Goal: Transaction & Acquisition: Purchase product/service

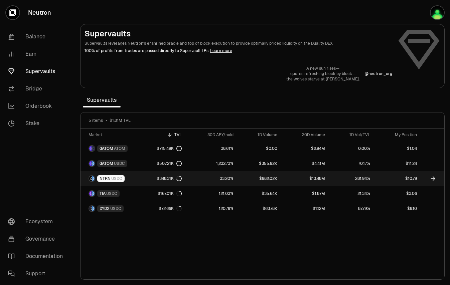
click at [179, 179] on icon at bounding box center [178, 178] width 5 height 5
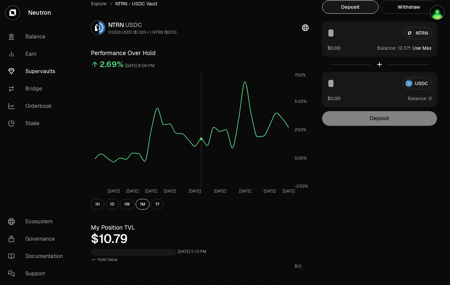
scroll to position [30, 0]
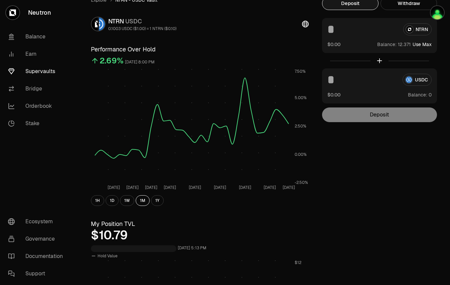
click at [420, 45] on button "Use Max" at bounding box center [421, 44] width 19 height 7
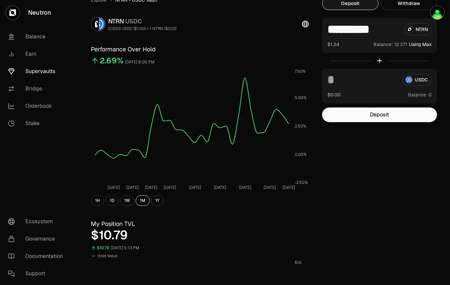
drag, startPoint x: 335, startPoint y: 29, endPoint x: 392, endPoint y: 30, distance: 57.1
click at [392, 30] on input "*********" at bounding box center [362, 29] width 70 height 12
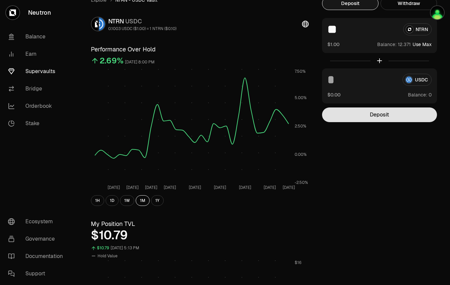
type input "**"
click at [403, 120] on button "Deposit" at bounding box center [379, 114] width 115 height 15
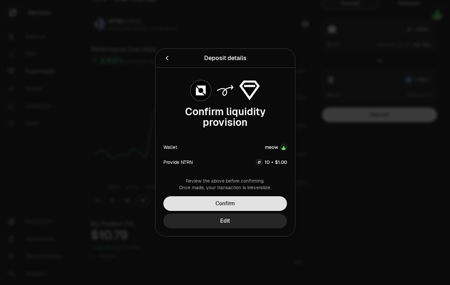
click at [258, 203] on button "Confirm" at bounding box center [225, 203] width 124 height 15
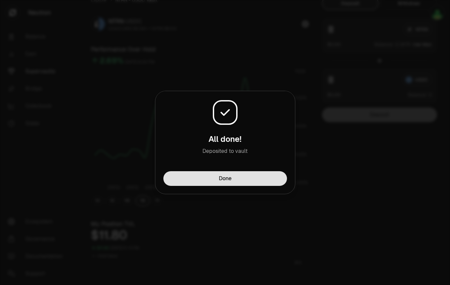
click at [250, 180] on button "Done" at bounding box center [225, 178] width 124 height 15
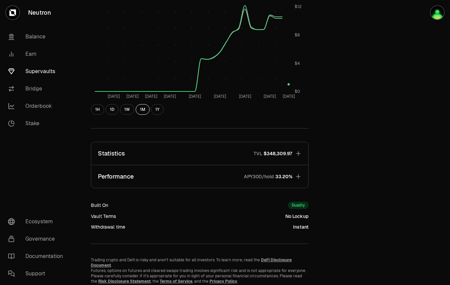
scroll to position [314, 0]
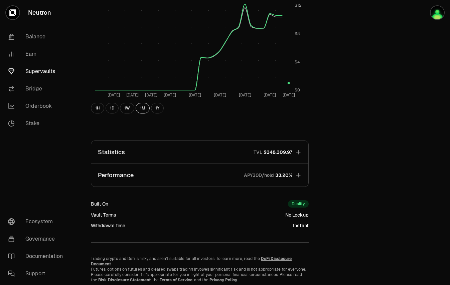
click at [280, 178] on span "33.20%" at bounding box center [283, 175] width 17 height 7
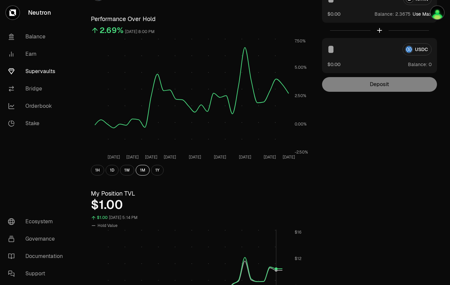
scroll to position [0, 0]
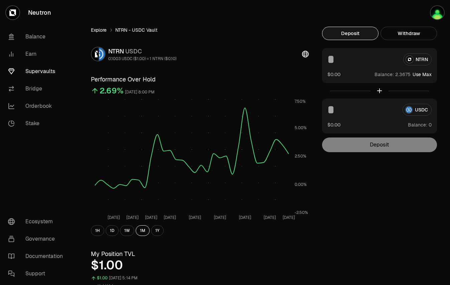
click at [103, 31] on link "Explore" at bounding box center [99, 30] width 16 height 7
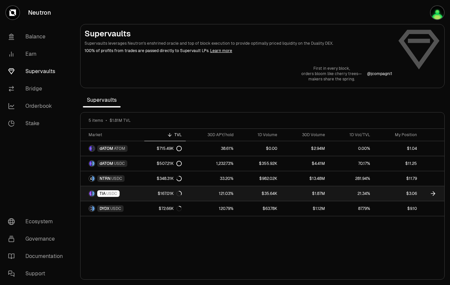
click at [181, 193] on icon at bounding box center [178, 193] width 5 height 5
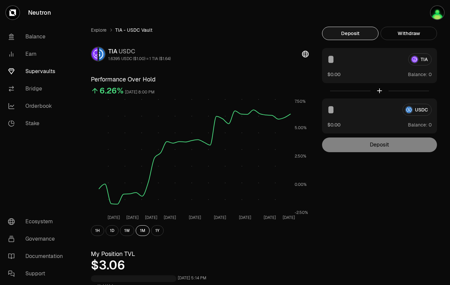
scroll to position [4, 0]
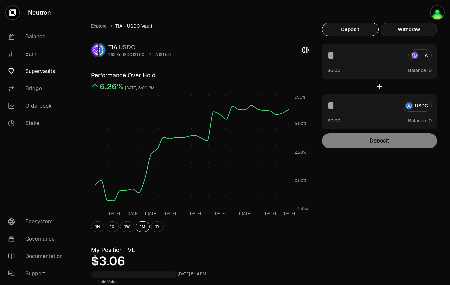
click at [418, 32] on button "Withdraw" at bounding box center [408, 29] width 56 height 13
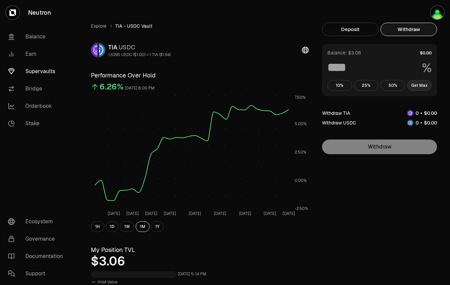
click at [427, 84] on button "Get Max" at bounding box center [419, 85] width 25 height 11
type input "***"
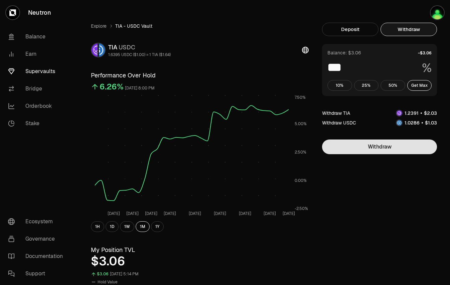
click at [387, 151] on button "Withdraw" at bounding box center [379, 147] width 115 height 15
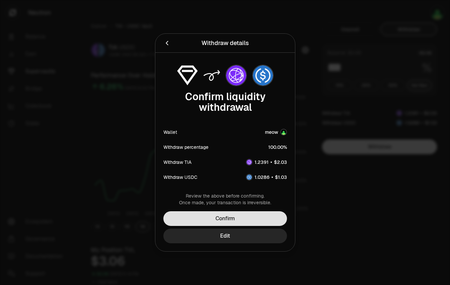
click at [230, 216] on button "Confirm" at bounding box center [225, 218] width 124 height 15
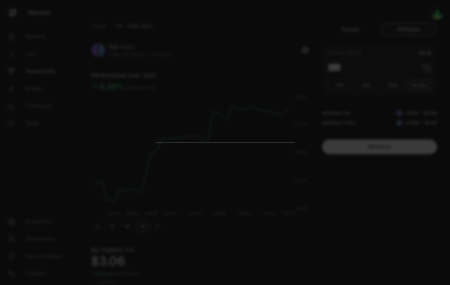
click at [394, 225] on div at bounding box center [225, 142] width 450 height 285
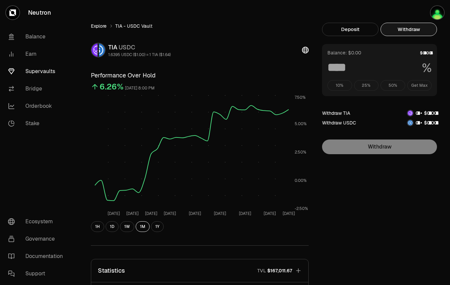
click at [93, 27] on link "Explore" at bounding box center [99, 26] width 16 height 7
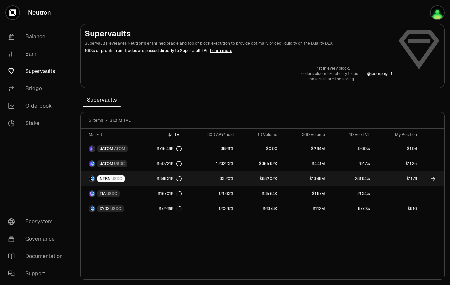
click at [210, 179] on link "33.20%" at bounding box center [212, 178] width 52 height 15
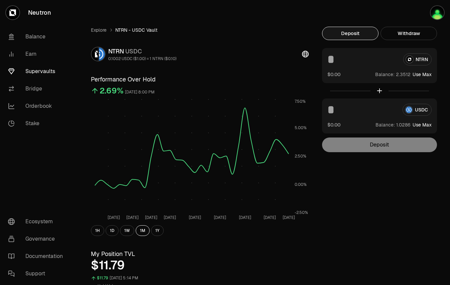
click at [426, 126] on button "Use Max" at bounding box center [421, 125] width 19 height 7
type input "********"
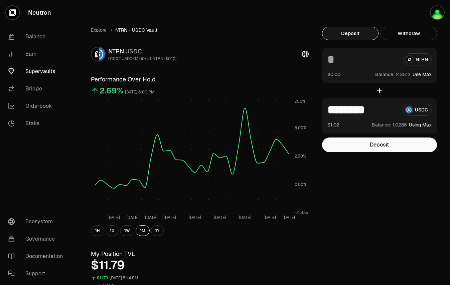
click at [337, 62] on input at bounding box center [362, 59] width 70 height 12
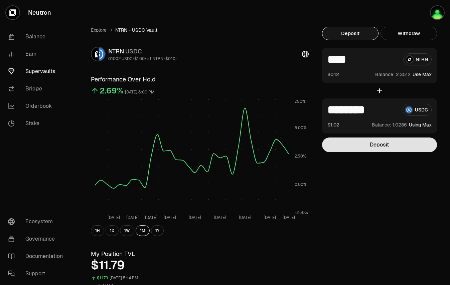
type input "****"
click at [381, 145] on button "Deposit" at bounding box center [379, 145] width 115 height 15
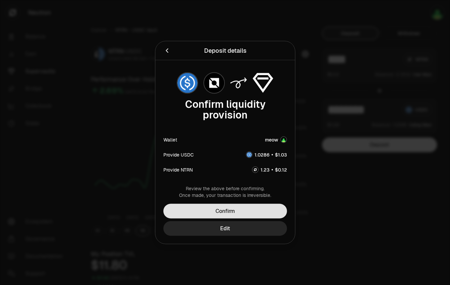
click at [255, 207] on button "Confirm" at bounding box center [225, 211] width 124 height 15
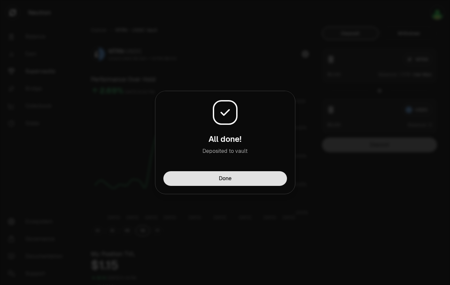
click at [234, 175] on button "Done" at bounding box center [225, 178] width 124 height 15
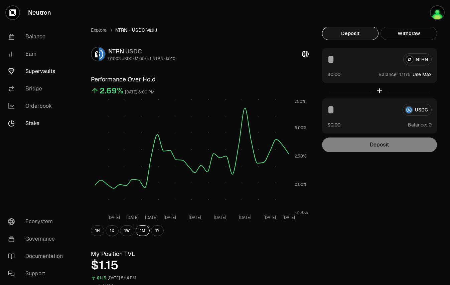
click at [40, 121] on link "Stake" at bounding box center [37, 123] width 69 height 17
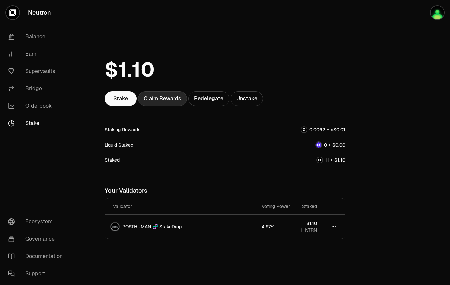
click at [172, 102] on div "Claim Rewards" at bounding box center [162, 98] width 49 height 15
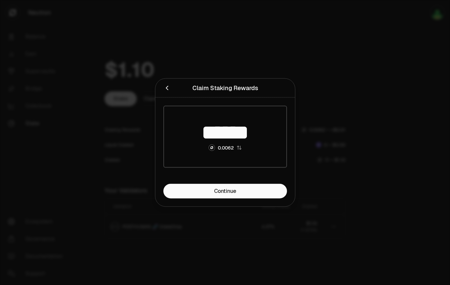
click at [313, 27] on div at bounding box center [225, 142] width 450 height 285
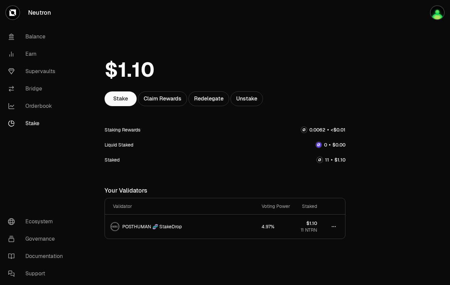
scroll to position [7, 0]
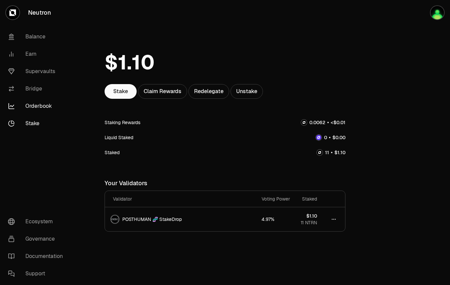
click at [47, 106] on link "Orderbook" at bounding box center [37, 105] width 69 height 17
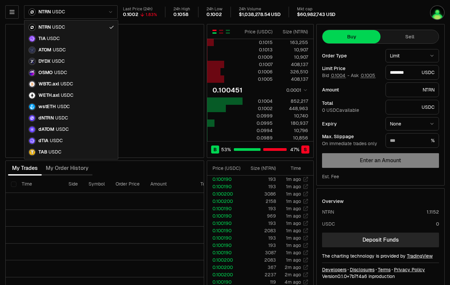
click at [71, 12] on html "Neutron Balance Earn Supervaults Bridge Orderbook Stake Ecosystem Governance Do…" at bounding box center [225, 145] width 450 height 291
type input "********"
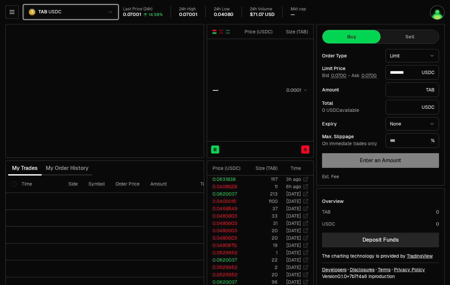
type input "********"
